Goal: Find specific page/section: Locate a particular part of the current website

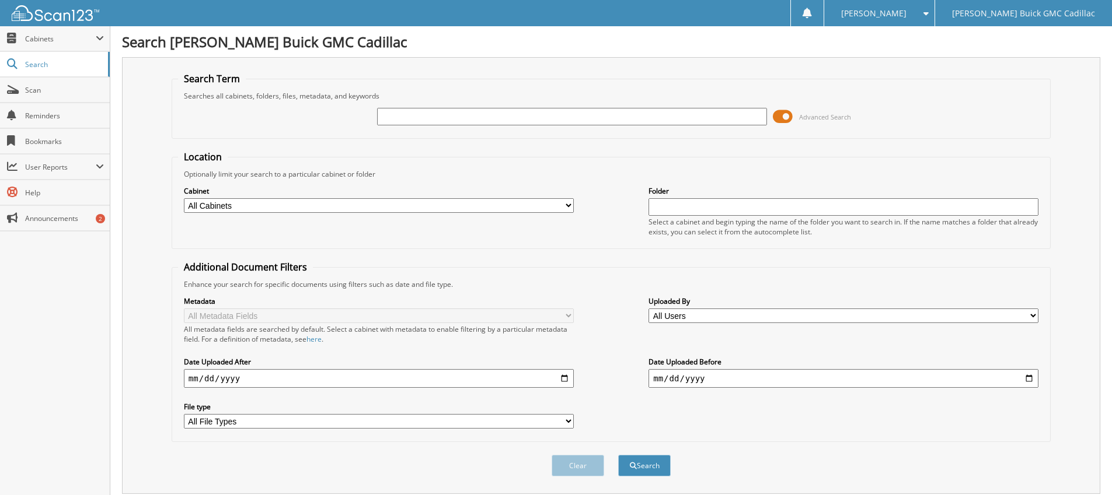
click at [583, 114] on input "text" at bounding box center [572, 117] width 390 height 18
type input "6216693"
click at [618, 455] on button "Search" at bounding box center [644, 466] width 53 height 22
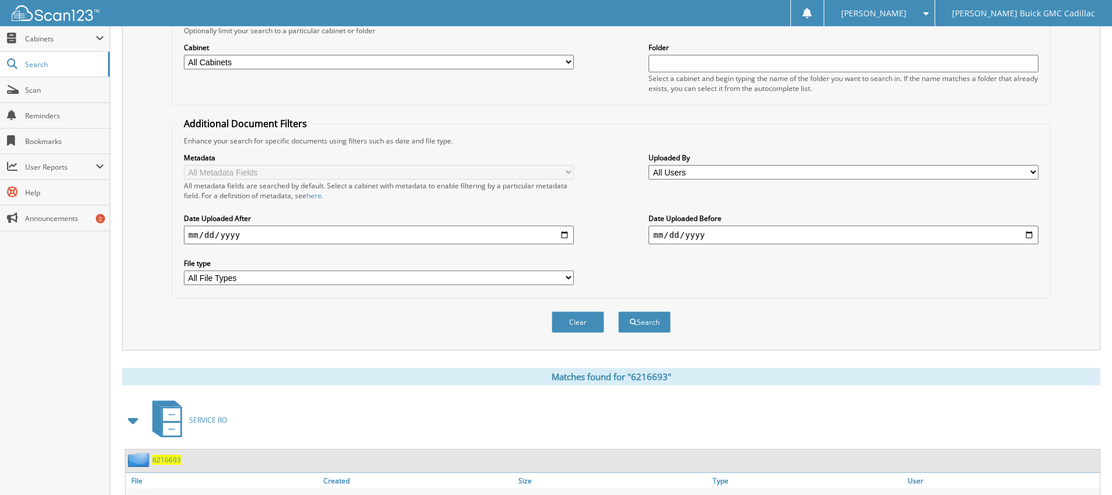
scroll to position [222, 0]
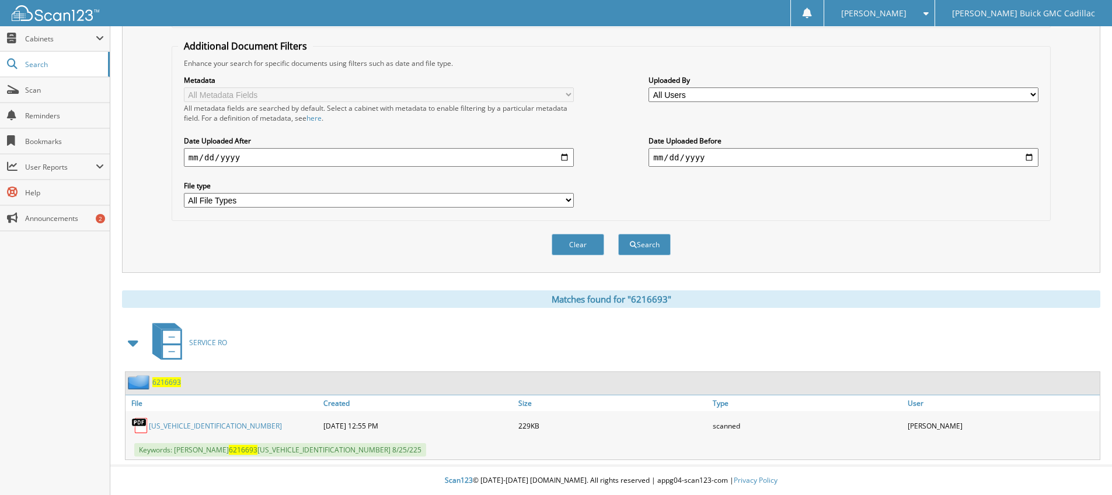
click at [194, 427] on link "[US_VEHICLE_IDENTIFICATION_NUMBER]" at bounding box center [215, 426] width 133 height 10
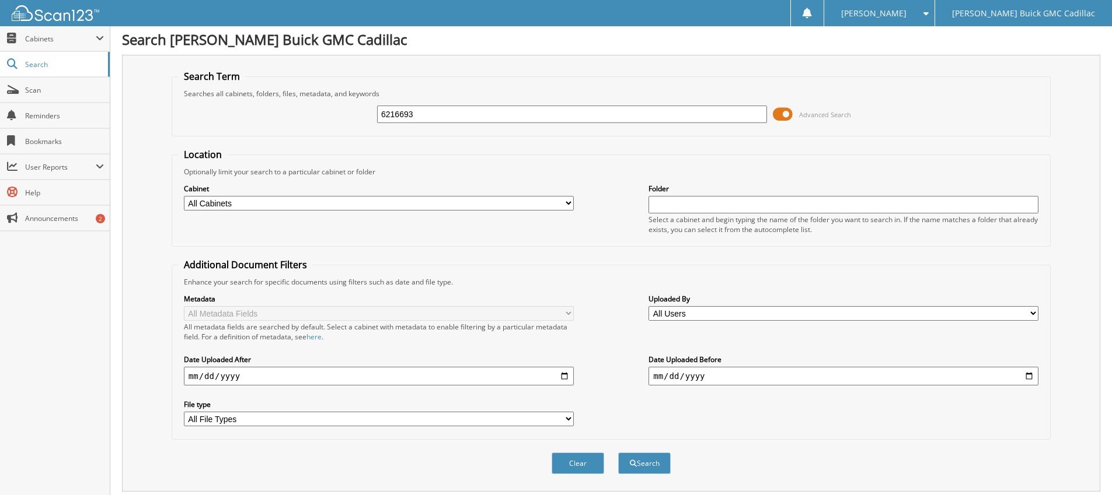
scroll to position [0, 0]
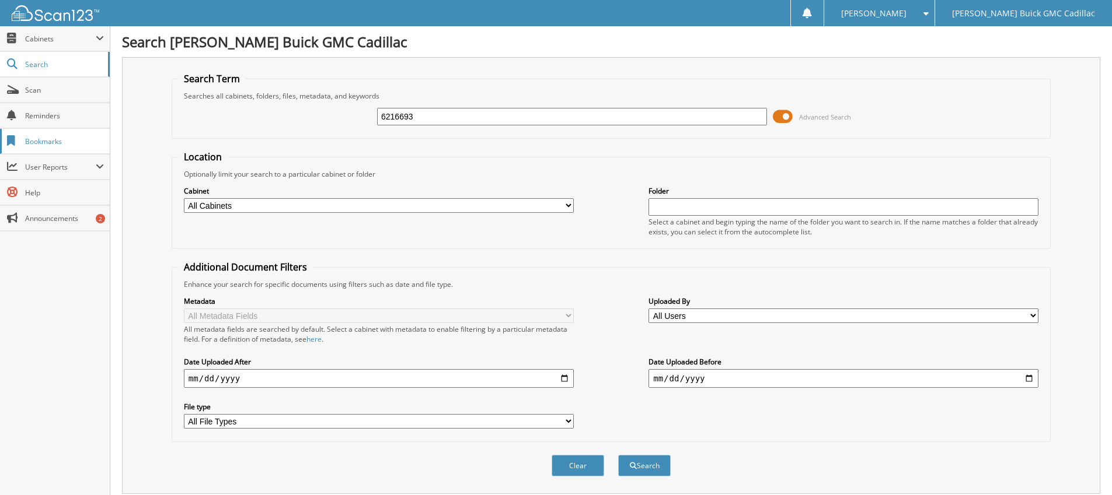
drag, startPoint x: 424, startPoint y: 113, endPoint x: 95, endPoint y: 153, distance: 331.5
click at [148, 155] on div "Search Term Searches all cabinets, folders, files, metadata, and keywords 62166…" at bounding box center [611, 275] width 978 height 437
paste input "6217167"
type input "6217167"
click at [618, 455] on button "Search" at bounding box center [644, 466] width 53 height 22
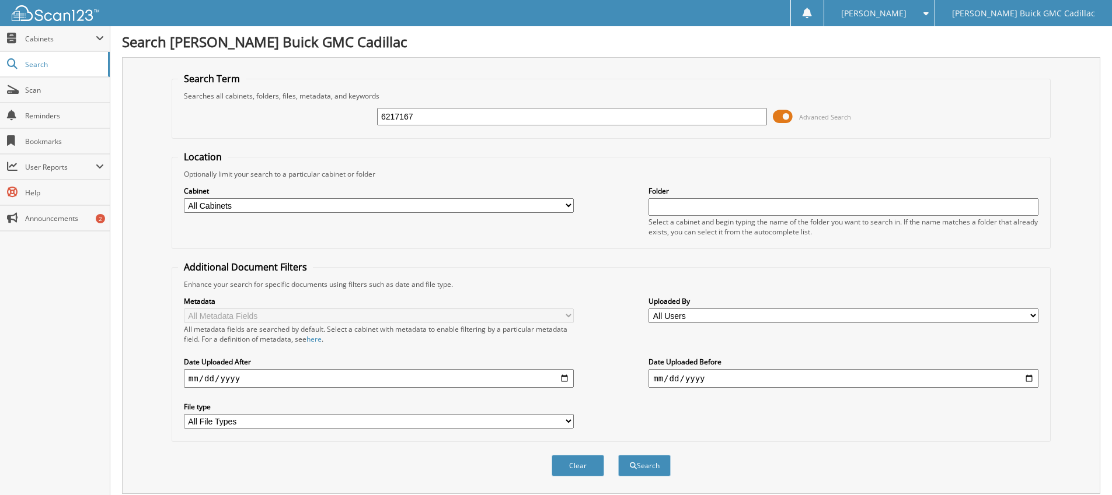
click at [714, 70] on div "Search Term Searches all cabinets, folders, files, metadata, and keywords 62171…" at bounding box center [611, 275] width 978 height 437
drag, startPoint x: 472, startPoint y: 121, endPoint x: 233, endPoint y: 117, distance: 239.3
click at [233, 117] on div "6217167 Advanced Search" at bounding box center [611, 117] width 866 height 32
click at [522, 59] on div "Search Term Searches all cabinets, folders, files, metadata, and keywords Advan…" at bounding box center [611, 275] width 978 height 437
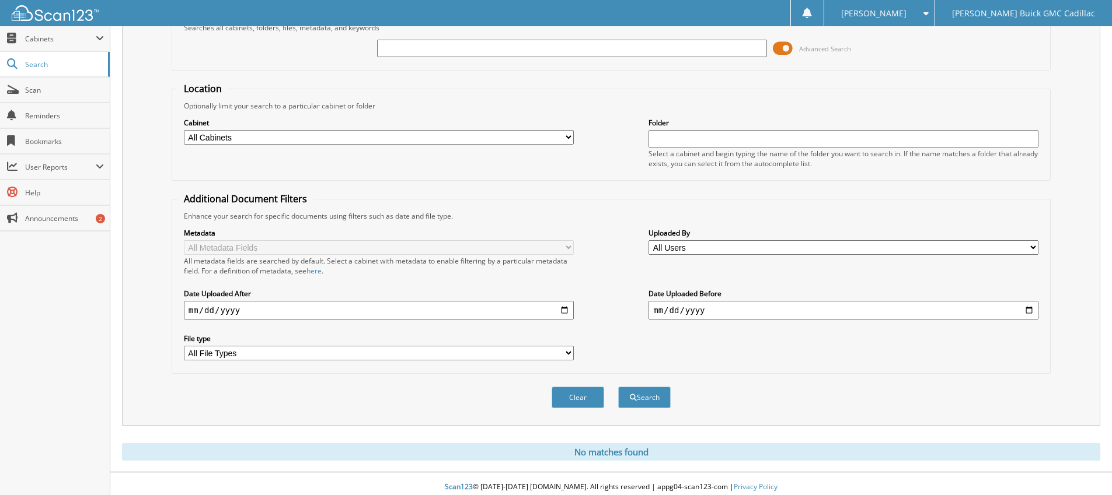
scroll to position [75, 0]
